Goal: Information Seeking & Learning: Learn about a topic

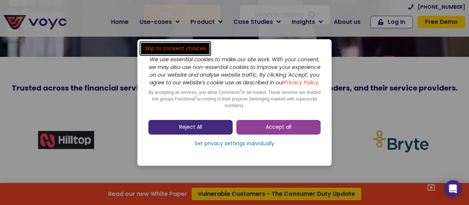
click at [221, 132] on link "Reject All" at bounding box center [191, 127] width 84 height 15
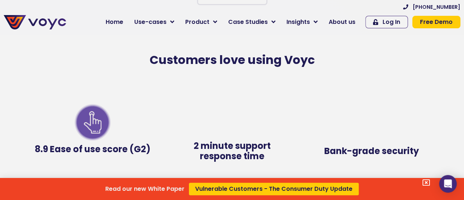
scroll to position [1430, 0]
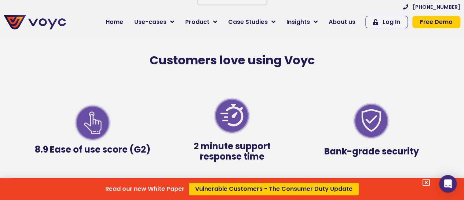
click at [341, 21] on div "Read our new White Paper Vulnerable Customers - The Consumer Duty Update" at bounding box center [232, 100] width 464 height 200
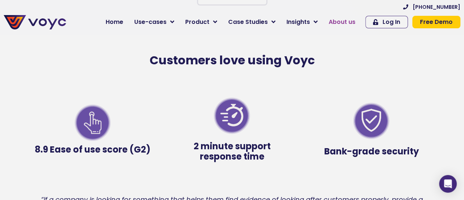
click at [348, 22] on span "About us" at bounding box center [342, 22] width 27 height 9
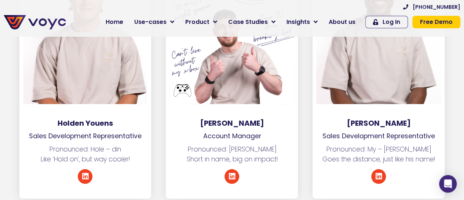
scroll to position [2785, 0]
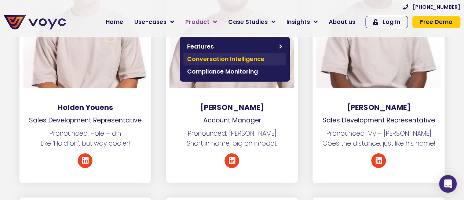
click at [222, 63] on link "Conversation Intelligence" at bounding box center [234, 59] width 103 height 12
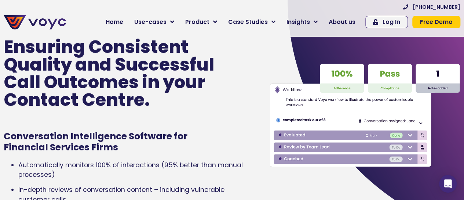
click at [234, 73] on div "Ensuring Consistent Quality and Successful Call Outcomes in your Contact Centre." at bounding box center [126, 79] width 244 height 88
click at [216, 105] on p "Ensuring Consistent Quality and Successful Call Outcomes in your Contact Centre." at bounding box center [115, 73] width 222 height 70
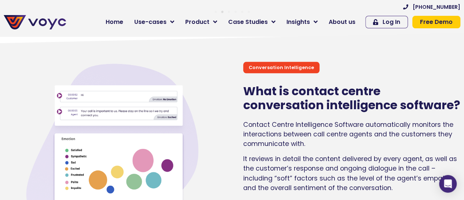
scroll to position [330, 0]
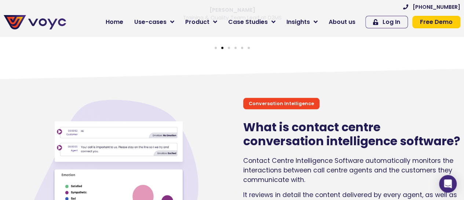
click at [228, 48] on span "Go to slide 3" at bounding box center [229, 48] width 2 height 2
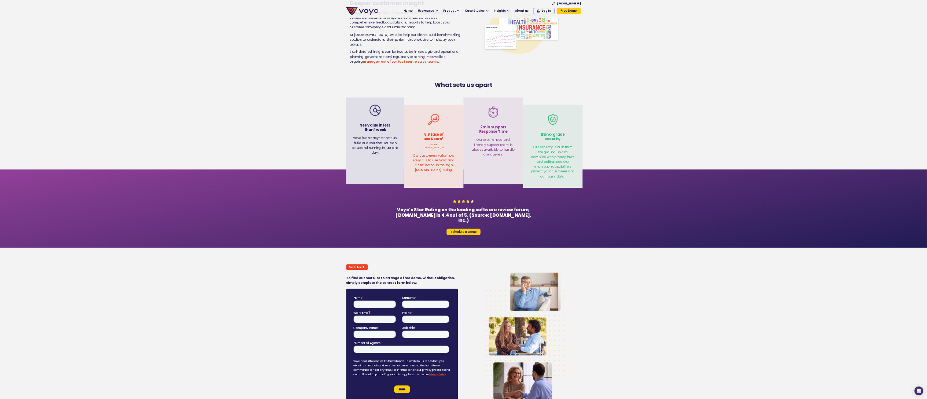
scroll to position [1911, 0]
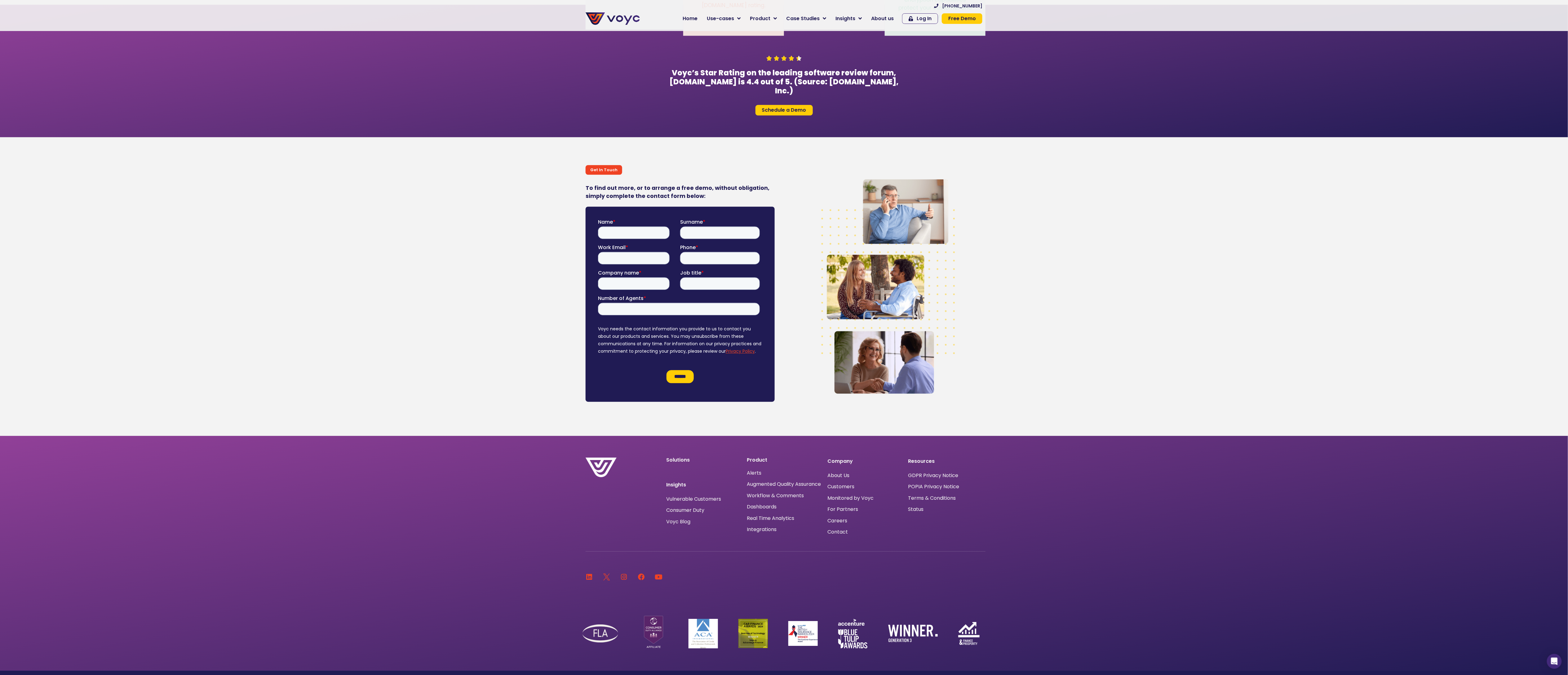
click at [392, 168] on section "Get In Touch To find out more, or to arrange a free demo, without obligation, s…" at bounding box center [784, 286] width 1568 height 299
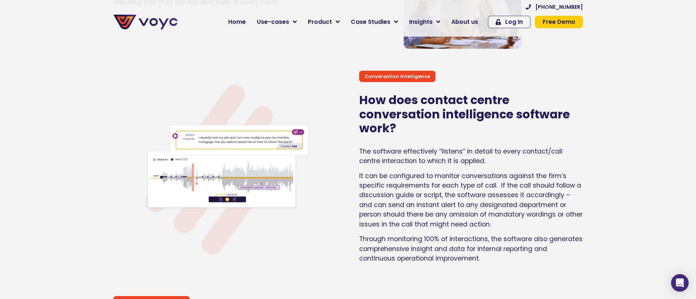
scroll to position [952, 0]
